Goal: Task Accomplishment & Management: Manage account settings

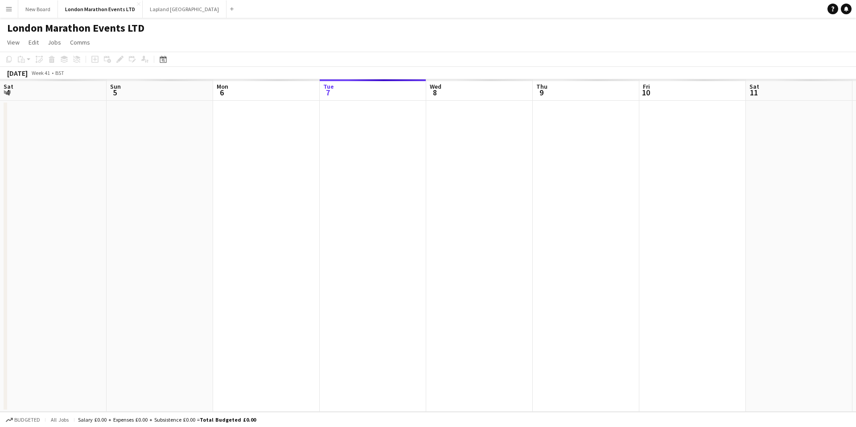
scroll to position [0, 213]
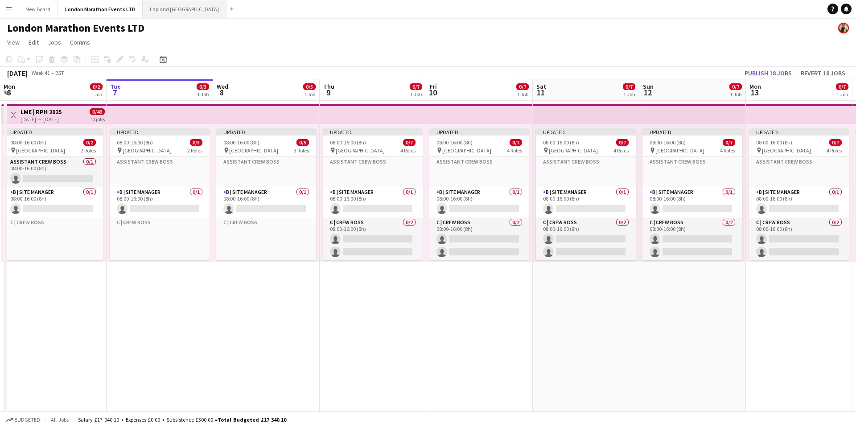
click at [162, 12] on button "Lapland UK Close" at bounding box center [185, 8] width 84 height 17
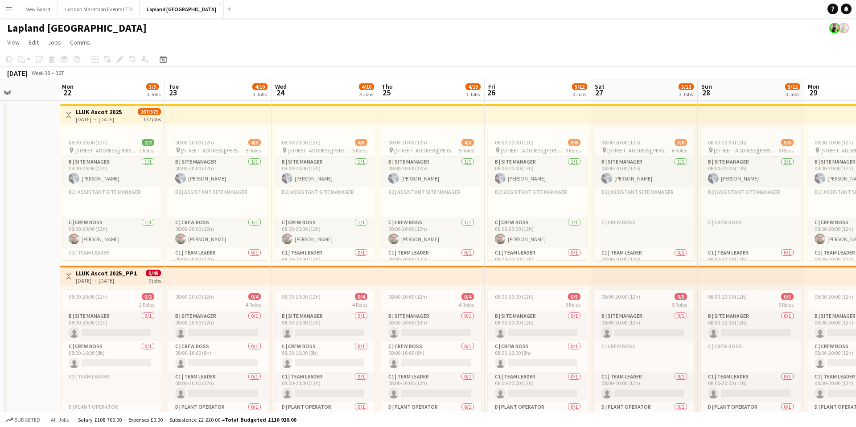
click at [5, 11] on app-icon "Menu" at bounding box center [8, 8] width 7 height 7
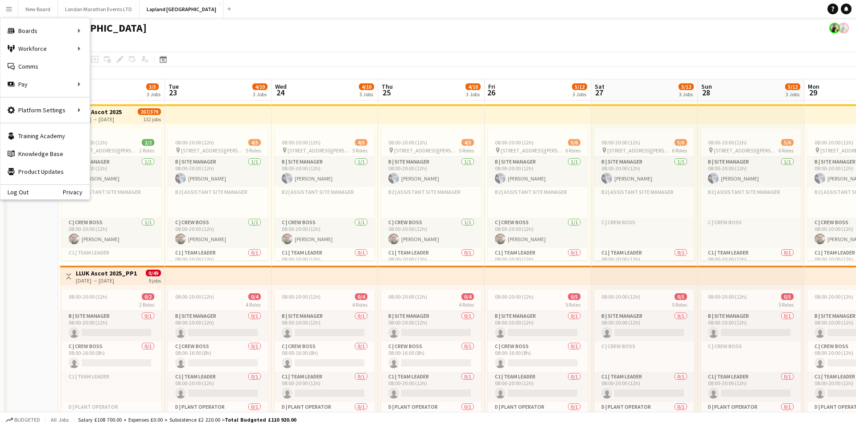
click at [5, 11] on app-icon "Menu" at bounding box center [8, 8] width 7 height 7
click at [351, 17] on app-navbar "Menu Boards Boards Boards All jobs Status Workforce Workforce My Workforce Recr…" at bounding box center [428, 9] width 856 height 18
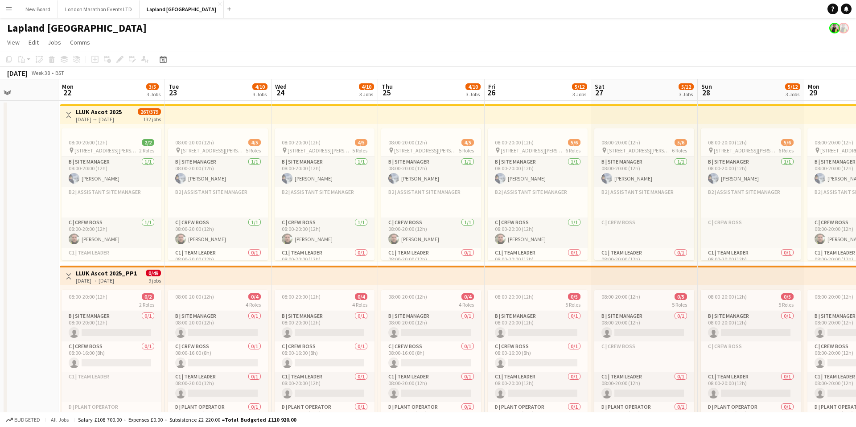
click at [12, 9] on button "Menu" at bounding box center [9, 9] width 18 height 18
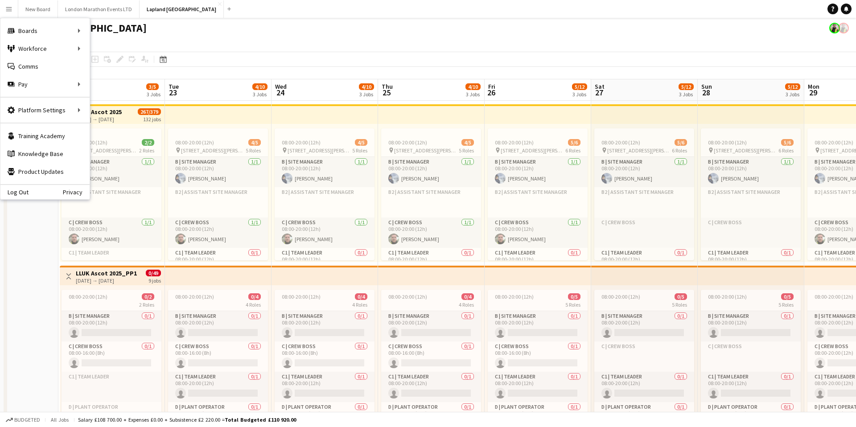
click at [12, 9] on button "Menu" at bounding box center [9, 9] width 18 height 18
click at [661, 27] on div "Lapland [GEOGRAPHIC_DATA]" at bounding box center [428, 26] width 856 height 17
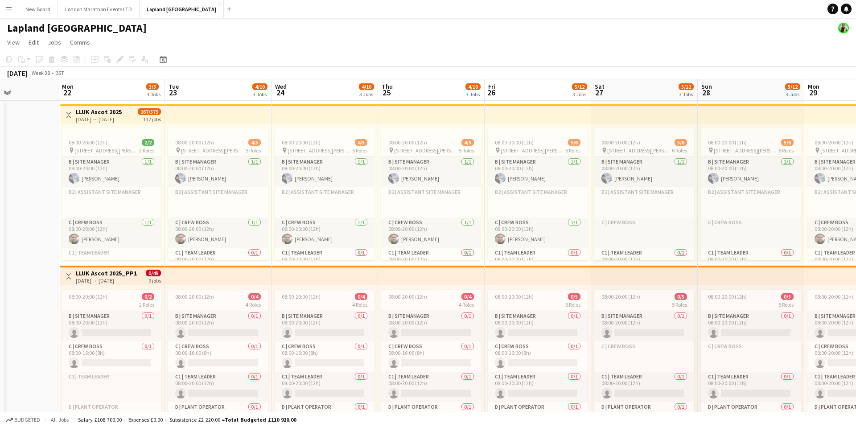
click at [12, 5] on button "Menu" at bounding box center [9, 9] width 18 height 18
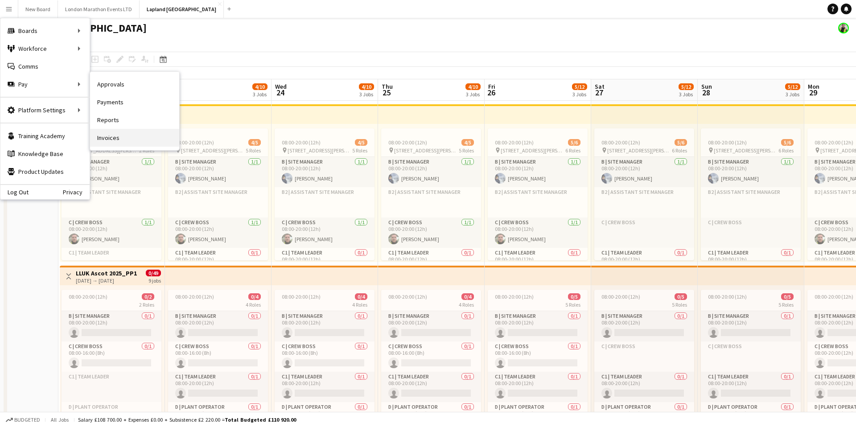
click at [115, 134] on link "Invoices" at bounding box center [134, 138] width 89 height 18
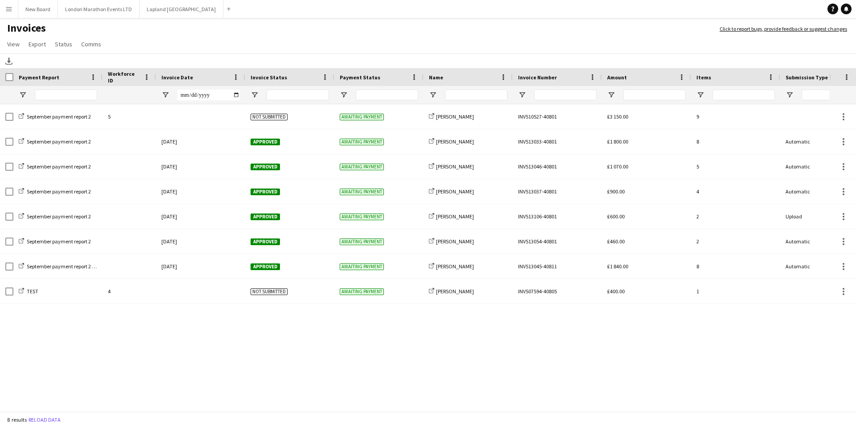
click at [11, 14] on button "Menu" at bounding box center [9, 9] width 18 height 18
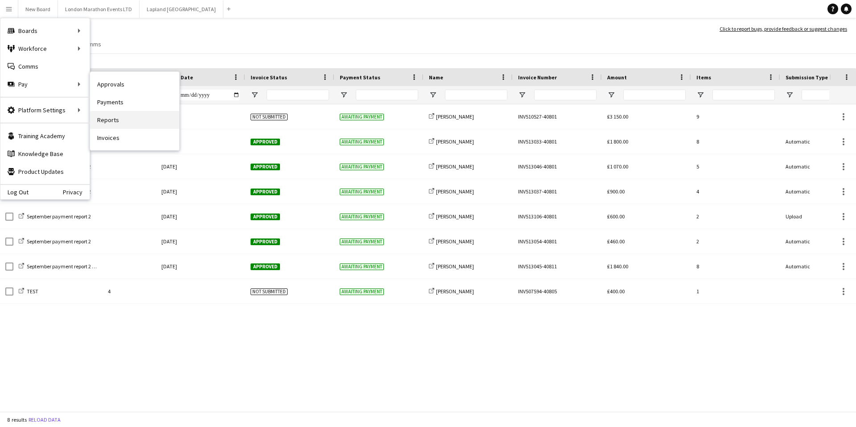
click at [128, 120] on link "Reports" at bounding box center [134, 120] width 89 height 18
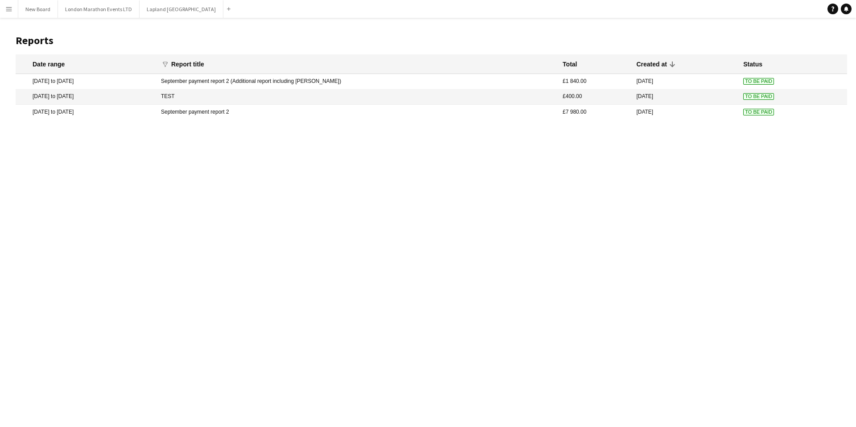
click at [268, 83] on mat-cell "September payment report 2 (Additional report including [PERSON_NAME])" at bounding box center [358, 81] width 402 height 15
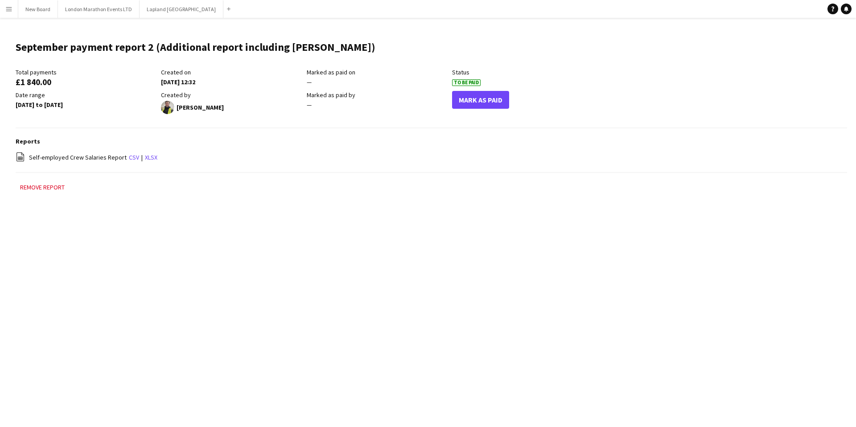
drag, startPoint x: 16, startPoint y: 83, endPoint x: 58, endPoint y: 83, distance: 42.4
click at [58, 83] on div "£1 840.00" at bounding box center [86, 82] width 141 height 8
copy div "£1 840.00"
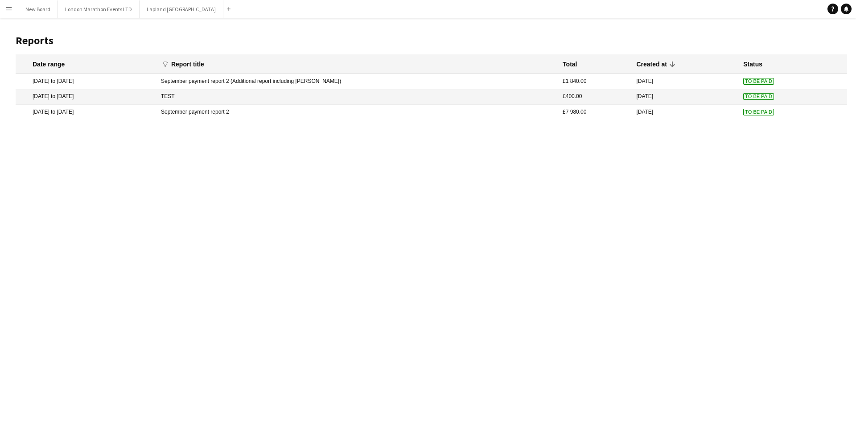
click at [11, 11] on app-icon "Menu" at bounding box center [8, 8] width 7 height 7
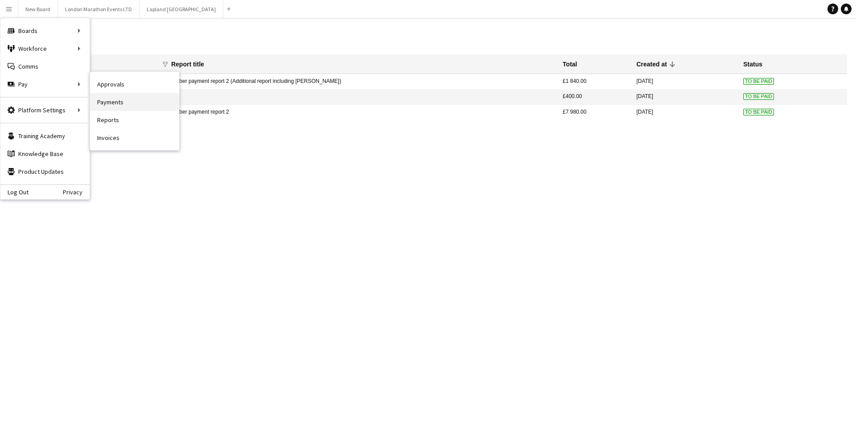
click at [134, 105] on link "Payments" at bounding box center [134, 102] width 89 height 18
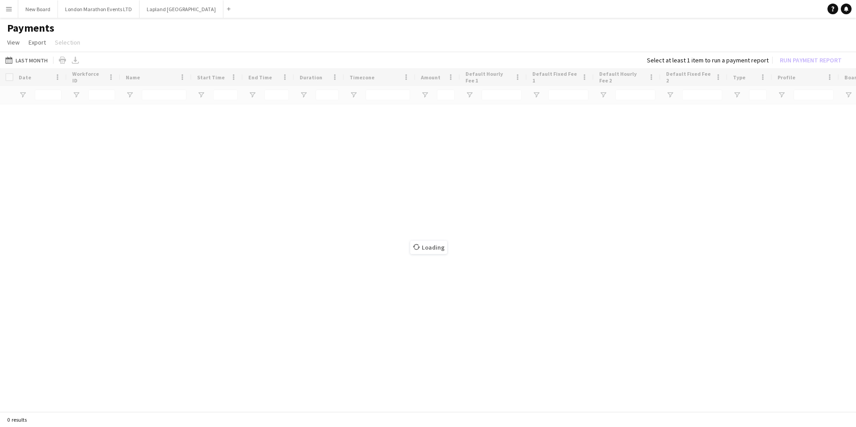
type input "***"
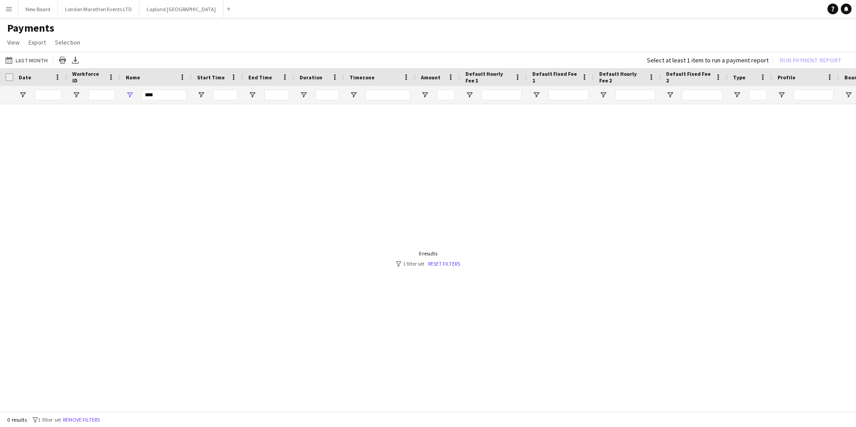
click at [7, 10] on app-icon "Menu" at bounding box center [8, 8] width 7 height 7
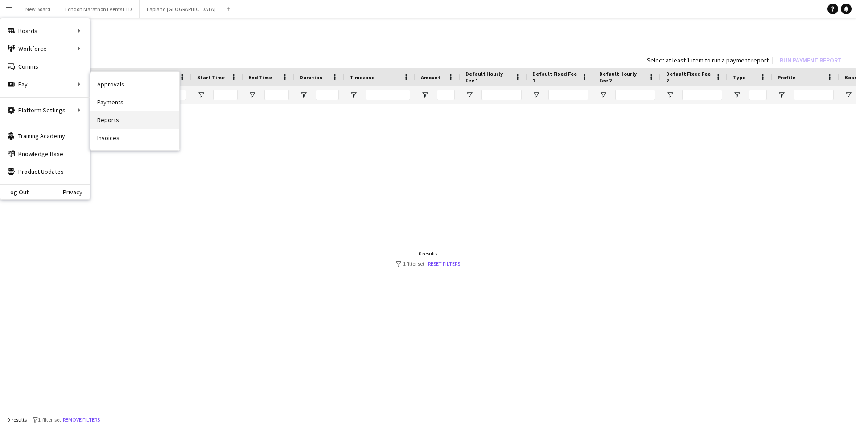
click at [123, 124] on link "Reports" at bounding box center [134, 120] width 89 height 18
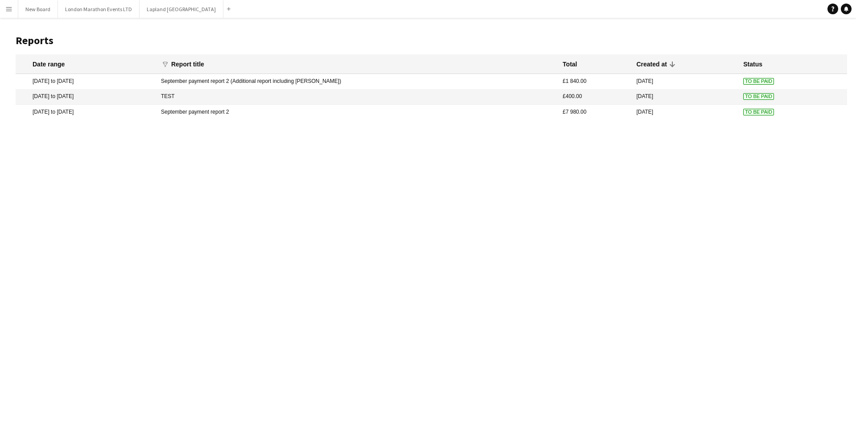
click at [157, 116] on mat-cell "22 Sep 2025 to 30 Sep 2025" at bounding box center [86, 112] width 141 height 15
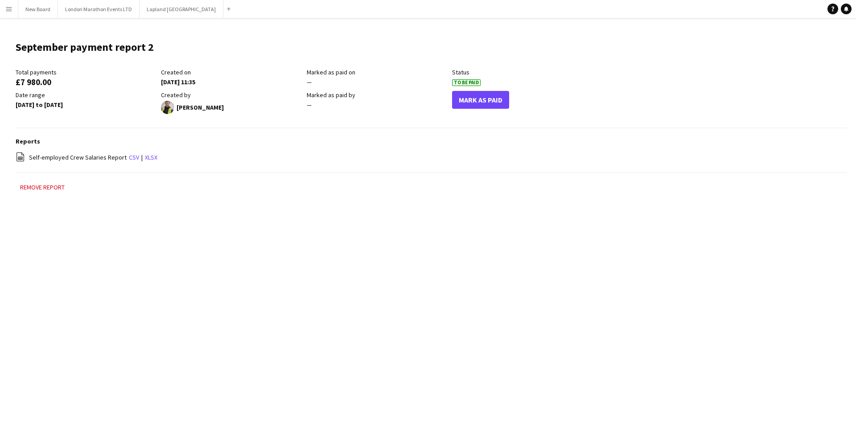
click at [12, 10] on app-icon "Menu" at bounding box center [8, 8] width 7 height 7
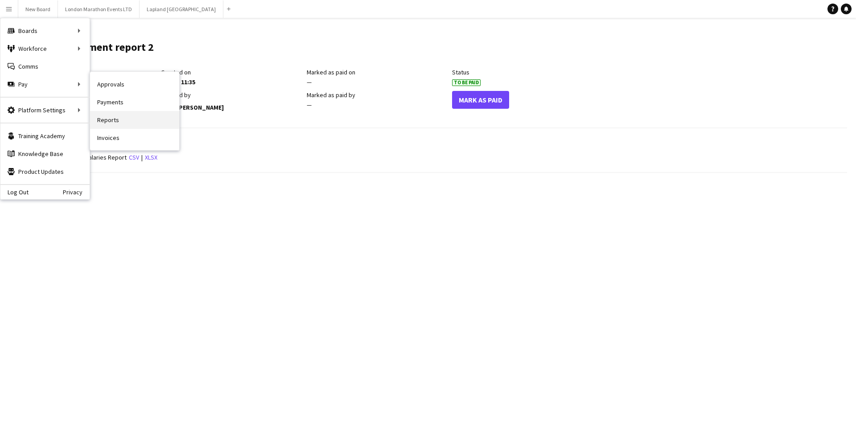
click at [122, 124] on link "Reports" at bounding box center [134, 120] width 89 height 18
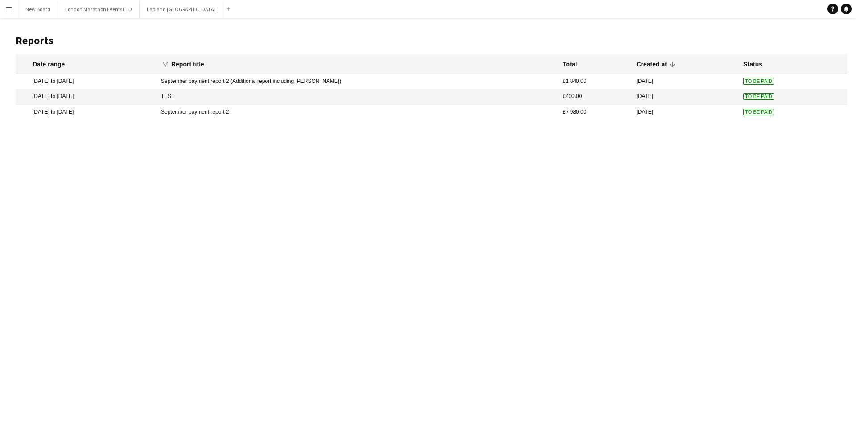
click at [239, 112] on mat-cell "September payment report 2" at bounding box center [358, 112] width 402 height 15
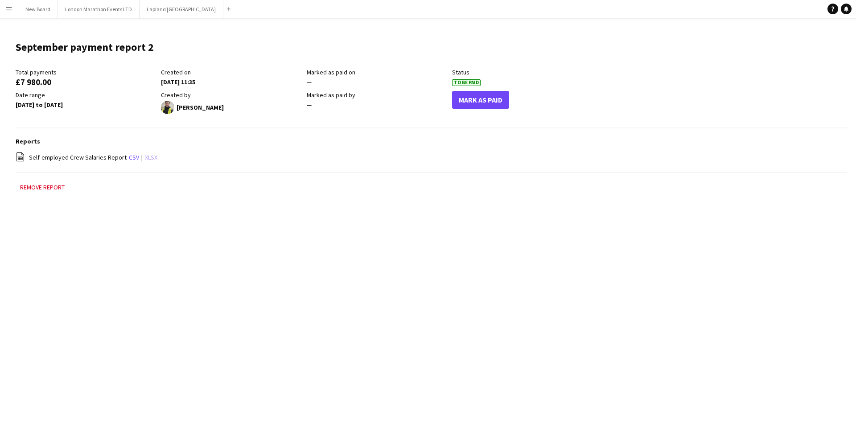
click at [147, 156] on link "xlsx" at bounding box center [151, 157] width 12 height 8
click at [9, 10] on app-icon "Menu" at bounding box center [8, 8] width 7 height 7
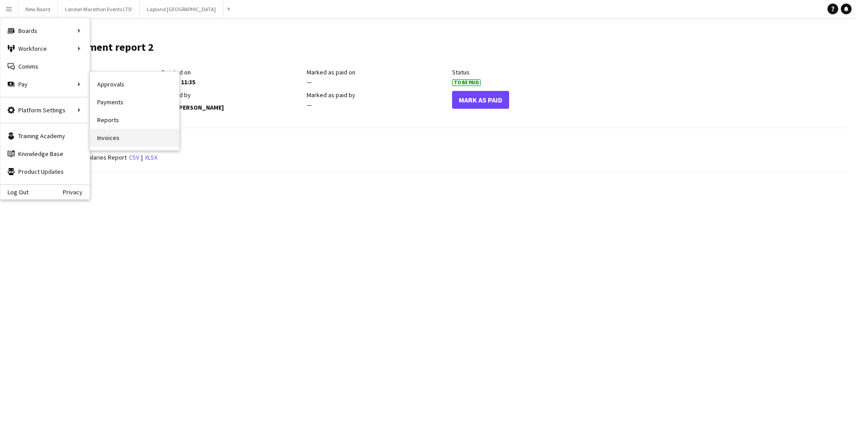
click at [125, 136] on link "Invoices" at bounding box center [134, 138] width 89 height 18
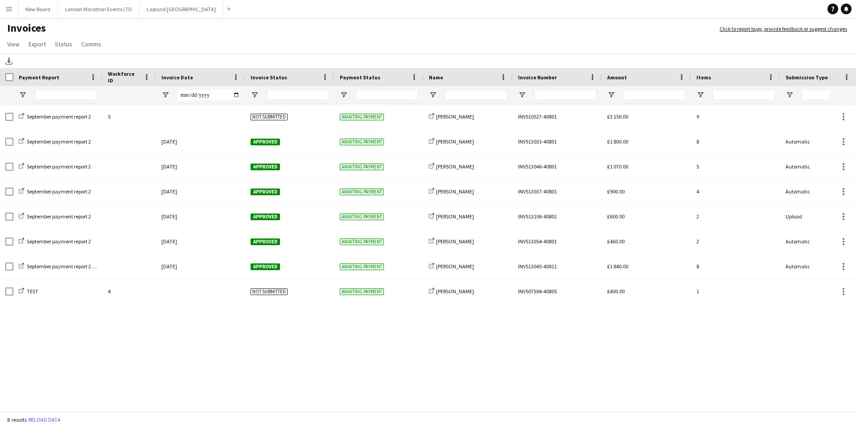
click at [6, 6] on app-icon "Menu" at bounding box center [8, 8] width 7 height 7
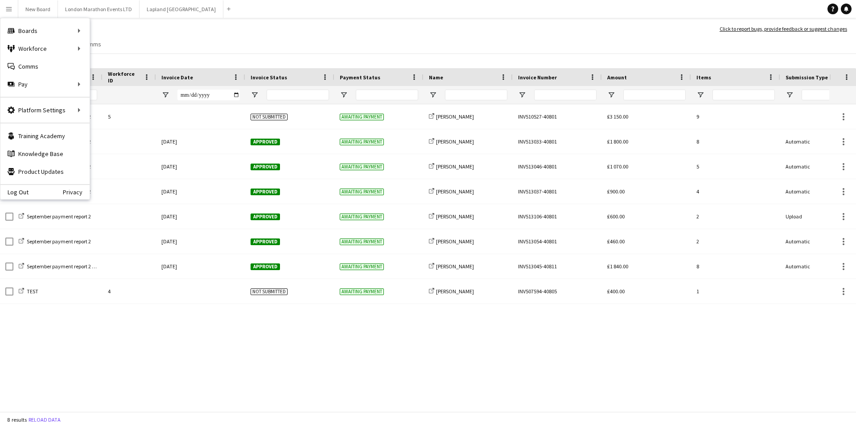
click at [191, 34] on h1 "Invoices" at bounding box center [355, 28] width 711 height 15
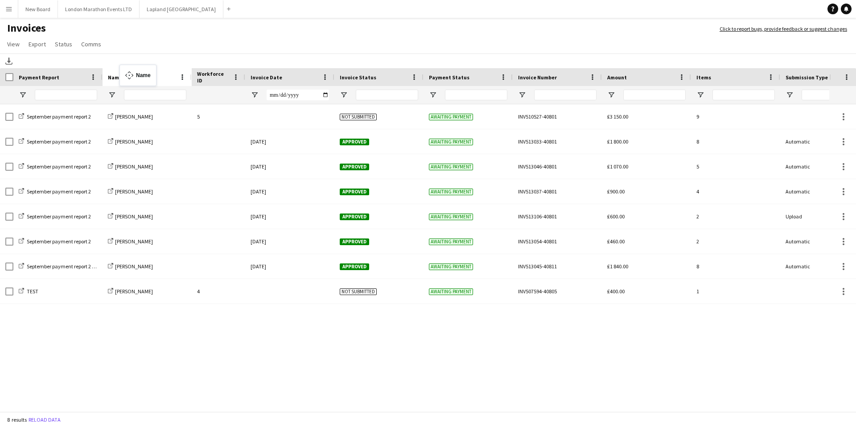
drag, startPoint x: 443, startPoint y: 74, endPoint x: 124, endPoint y: 70, distance: 319.4
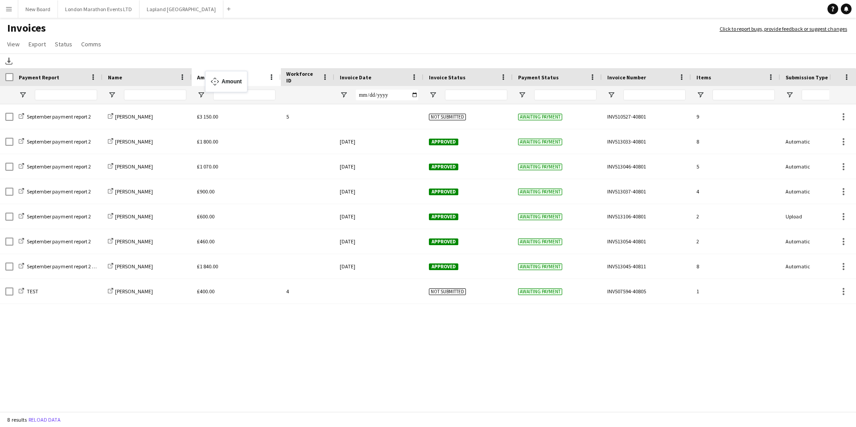
drag, startPoint x: 628, startPoint y: 76, endPoint x: 210, endPoint y: 76, distance: 418.4
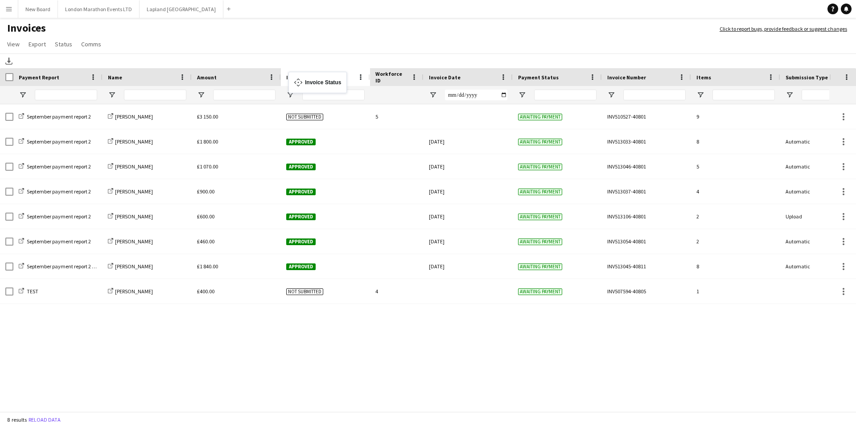
drag, startPoint x: 476, startPoint y: 78, endPoint x: 293, endPoint y: 77, distance: 182.9
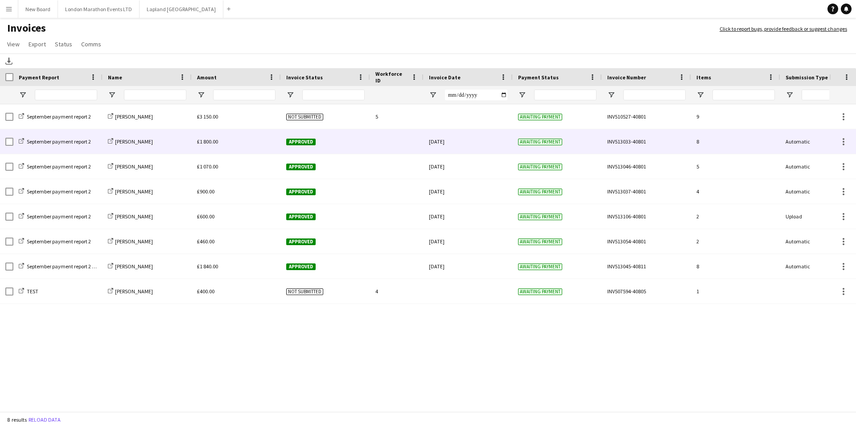
click at [383, 146] on div at bounding box center [397, 141] width 54 height 25
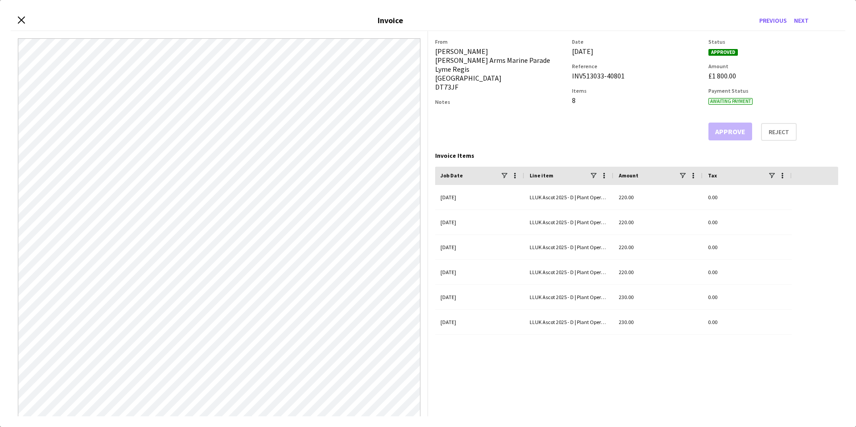
click at [26, 20] on div "Close invoice dialog Invoice Previous Next" at bounding box center [428, 21] width 835 height 21
click at [22, 21] on icon at bounding box center [21, 20] width 8 height 8
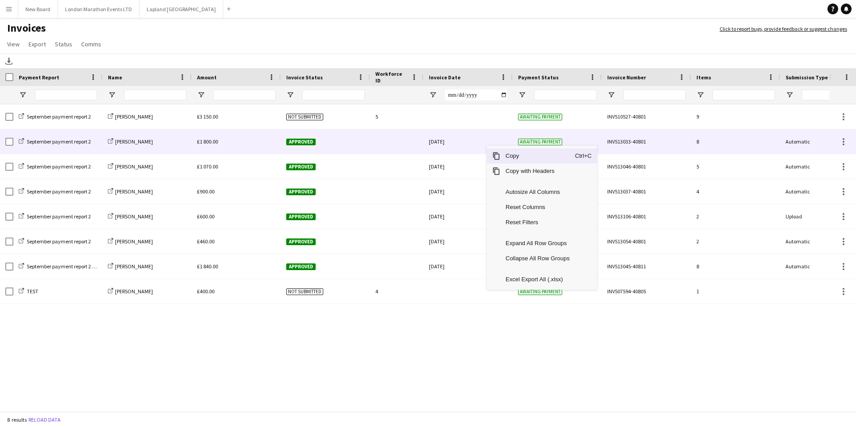
click at [471, 143] on div "[DATE]" at bounding box center [468, 141] width 89 height 25
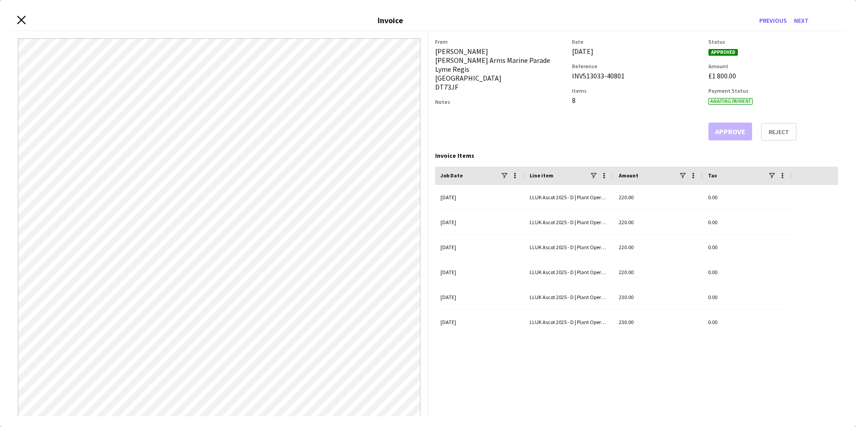
drag, startPoint x: 15, startPoint y: 17, endPoint x: 21, endPoint y: 21, distance: 7.0
click at [15, 17] on div "Close invoice dialog Invoice Previous Next" at bounding box center [428, 21] width 835 height 21
click at [22, 21] on icon at bounding box center [21, 20] width 7 height 7
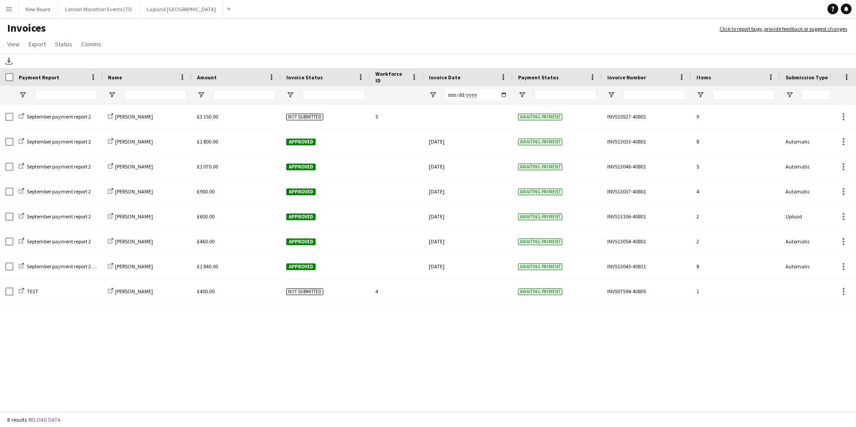
click at [11, 13] on button "Menu" at bounding box center [9, 9] width 18 height 18
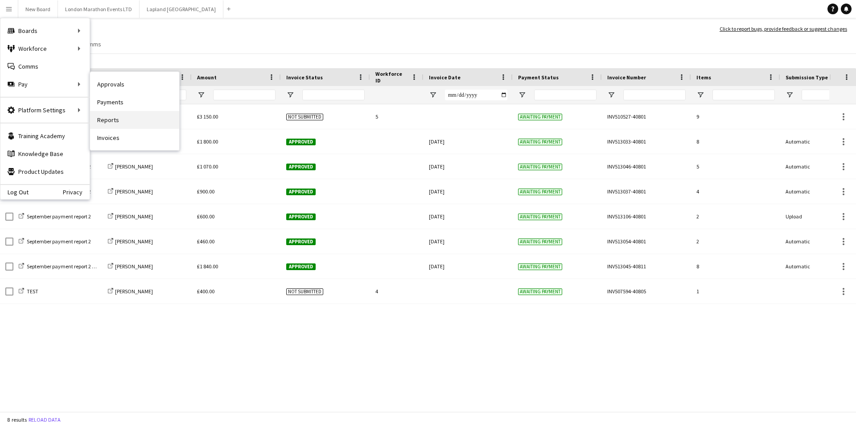
click at [134, 122] on link "Reports" at bounding box center [134, 120] width 89 height 18
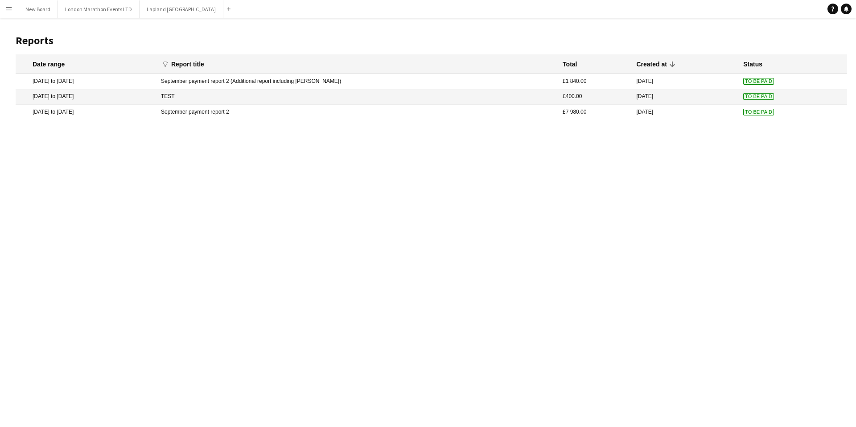
click at [403, 80] on mat-cell "September payment report 2 (Additional report including [PERSON_NAME])" at bounding box center [358, 81] width 402 height 15
click at [279, 110] on mat-cell "September payment report 2" at bounding box center [358, 112] width 402 height 15
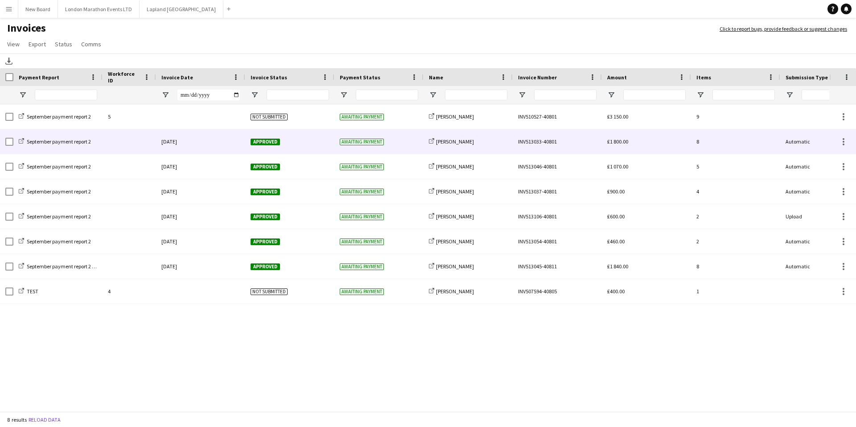
click at [217, 144] on div "[DATE]" at bounding box center [200, 141] width 89 height 25
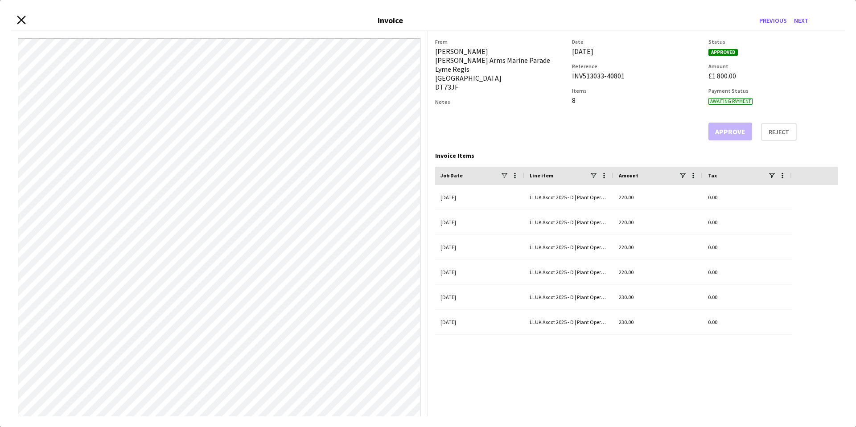
click at [21, 20] on icon at bounding box center [21, 20] width 8 height 8
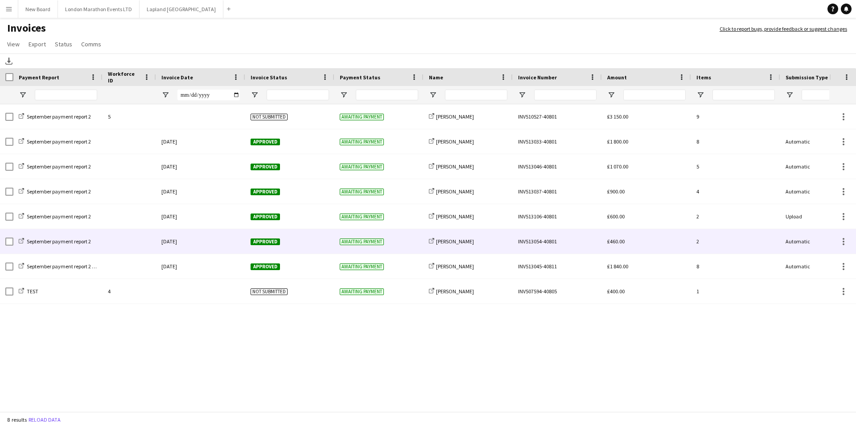
click at [229, 246] on div "[DATE]" at bounding box center [200, 241] width 89 height 25
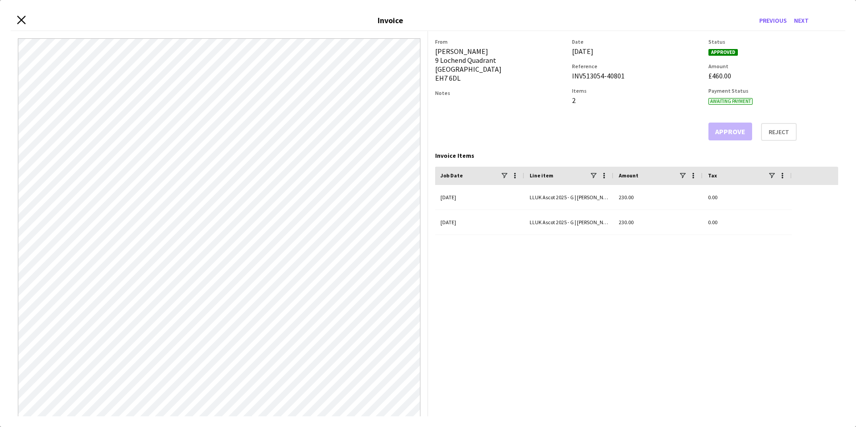
click at [25, 19] on icon "Close invoice dialog" at bounding box center [21, 20] width 8 height 8
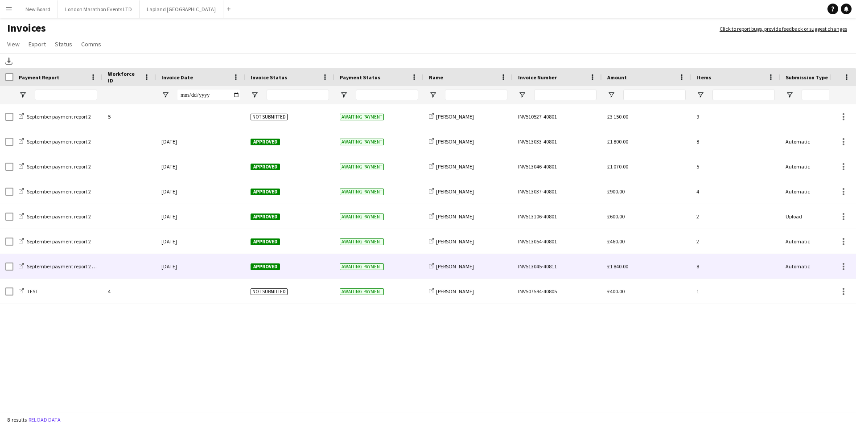
click at [215, 271] on div "[DATE]" at bounding box center [200, 266] width 89 height 25
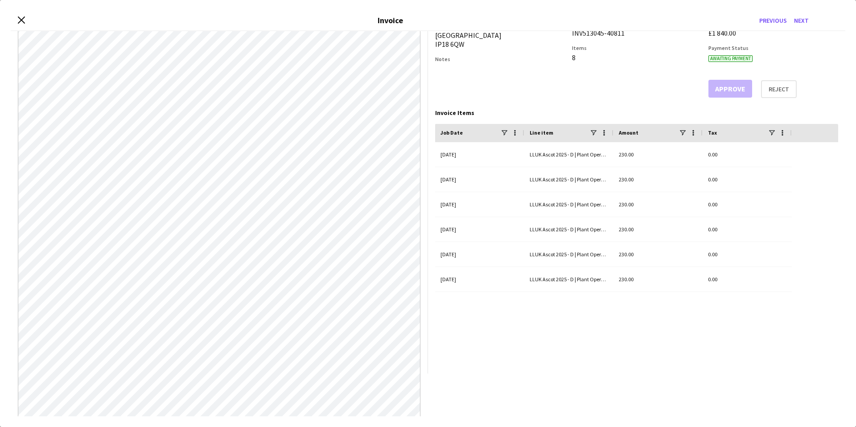
scroll to position [45, 0]
click at [28, 23] on div "Close invoice dialog Invoice Previous Next" at bounding box center [428, 21] width 835 height 21
click at [25, 22] on div "Close invoice dialog Invoice Previous Next" at bounding box center [428, 21] width 835 height 21
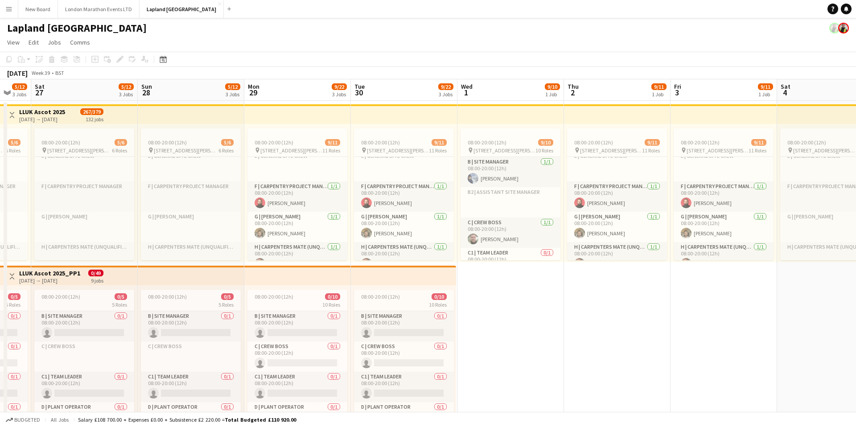
click at [9, 10] on app-icon "Menu" at bounding box center [8, 8] width 7 height 7
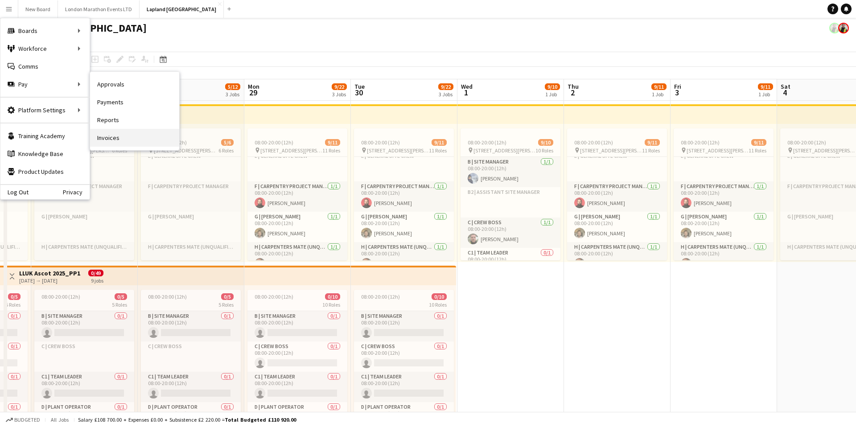
click at [112, 141] on link "Invoices" at bounding box center [134, 138] width 89 height 18
